Goal: Task Accomplishment & Management: Manage account settings

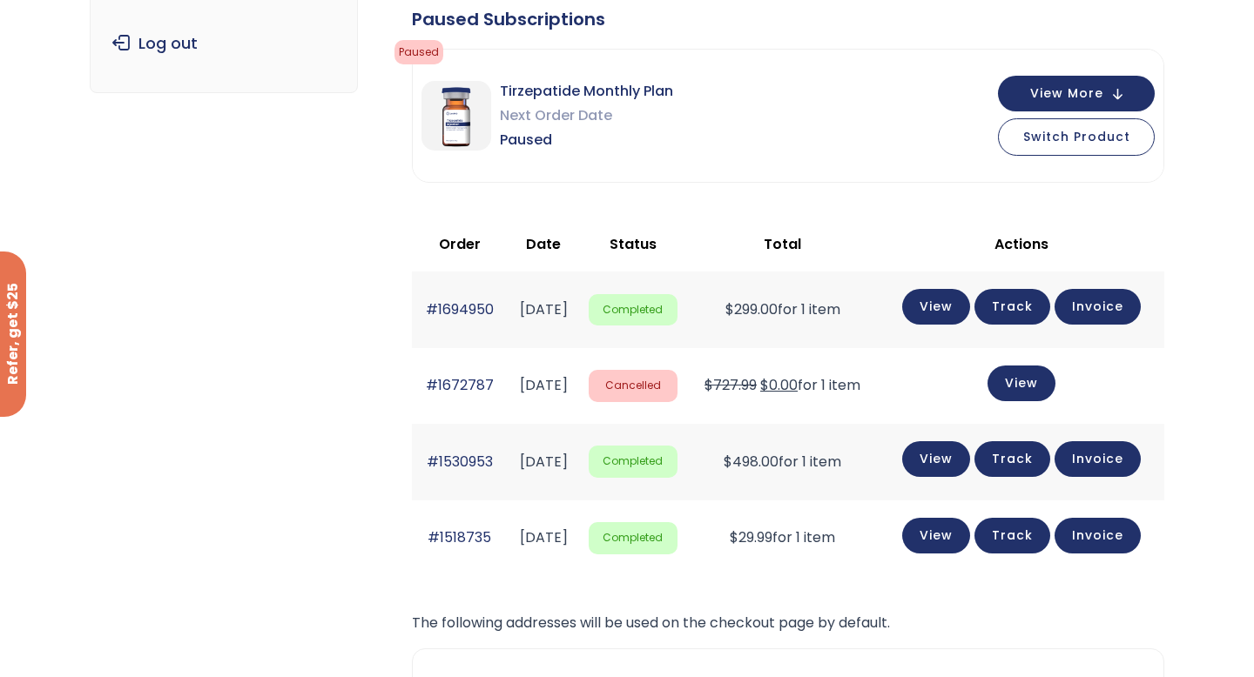
scroll to position [252, 0]
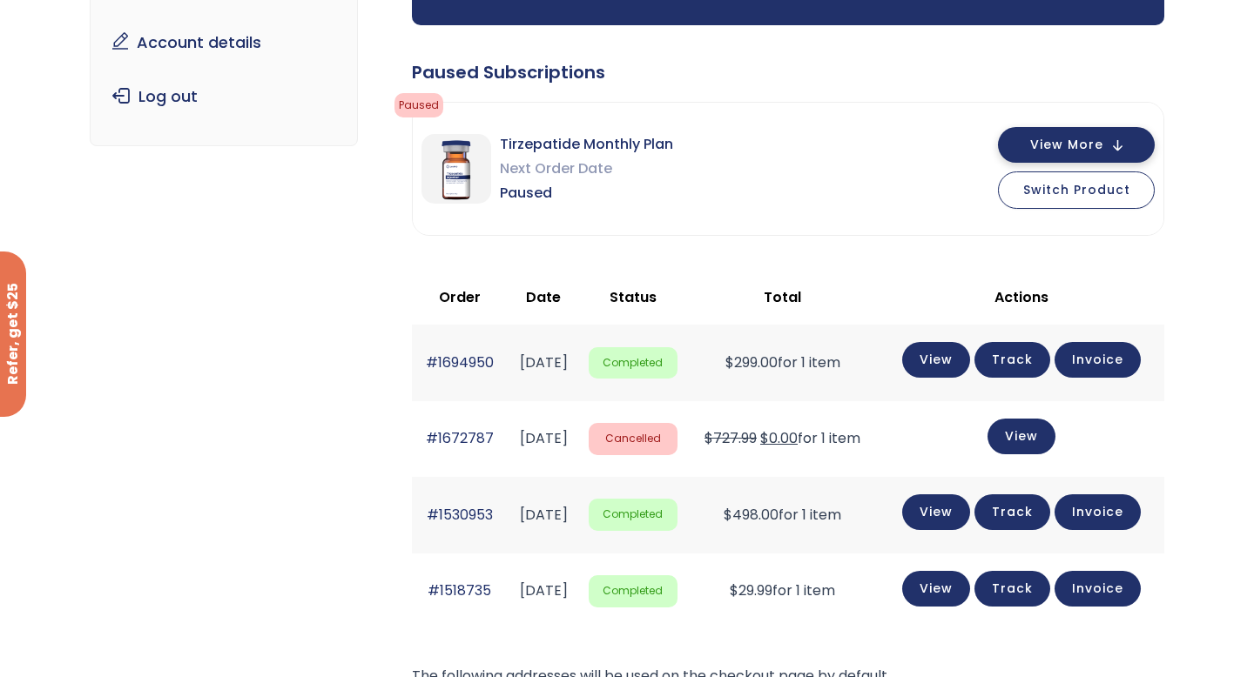
click at [888, 151] on span "View More" at bounding box center [1066, 144] width 73 height 11
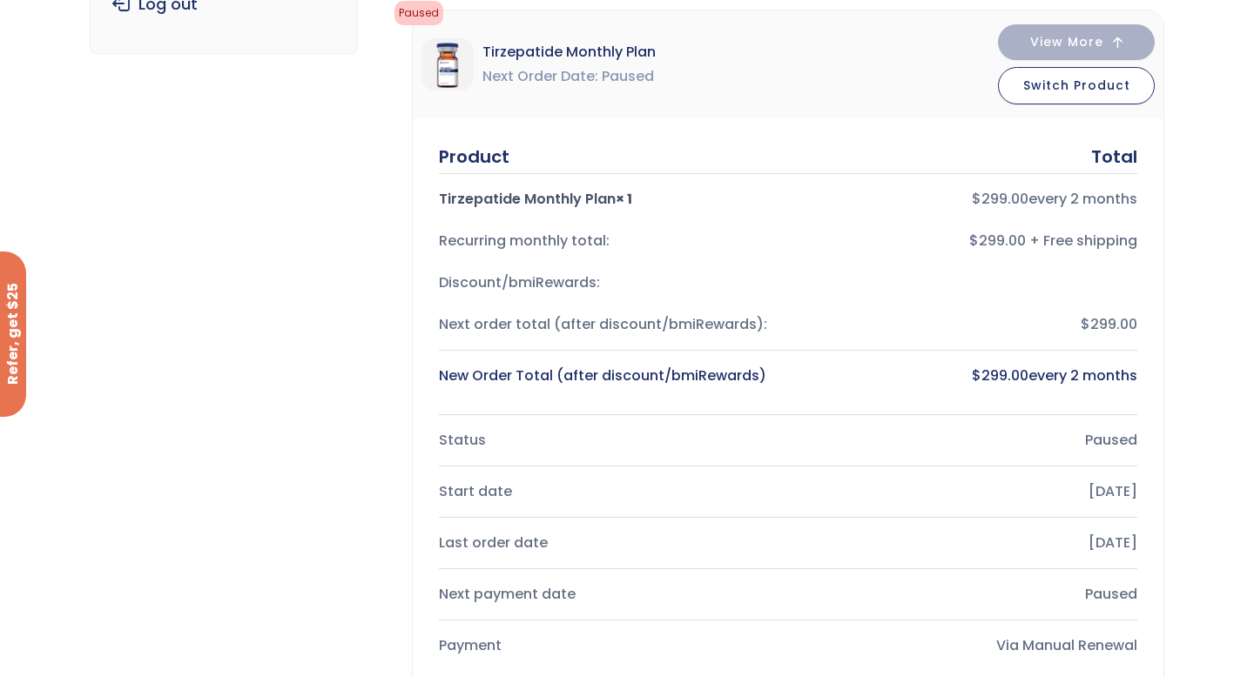
scroll to position [421, 0]
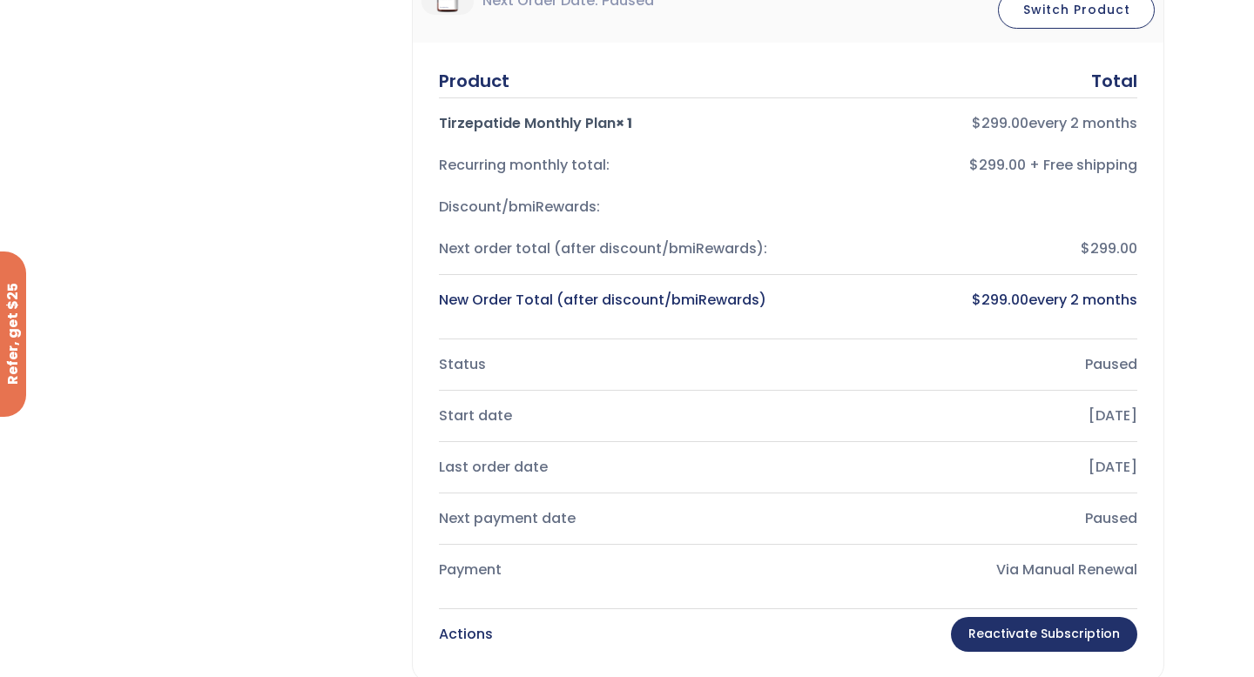
click at [888, 596] on link "Reactivate Subscription" at bounding box center [1044, 634] width 186 height 35
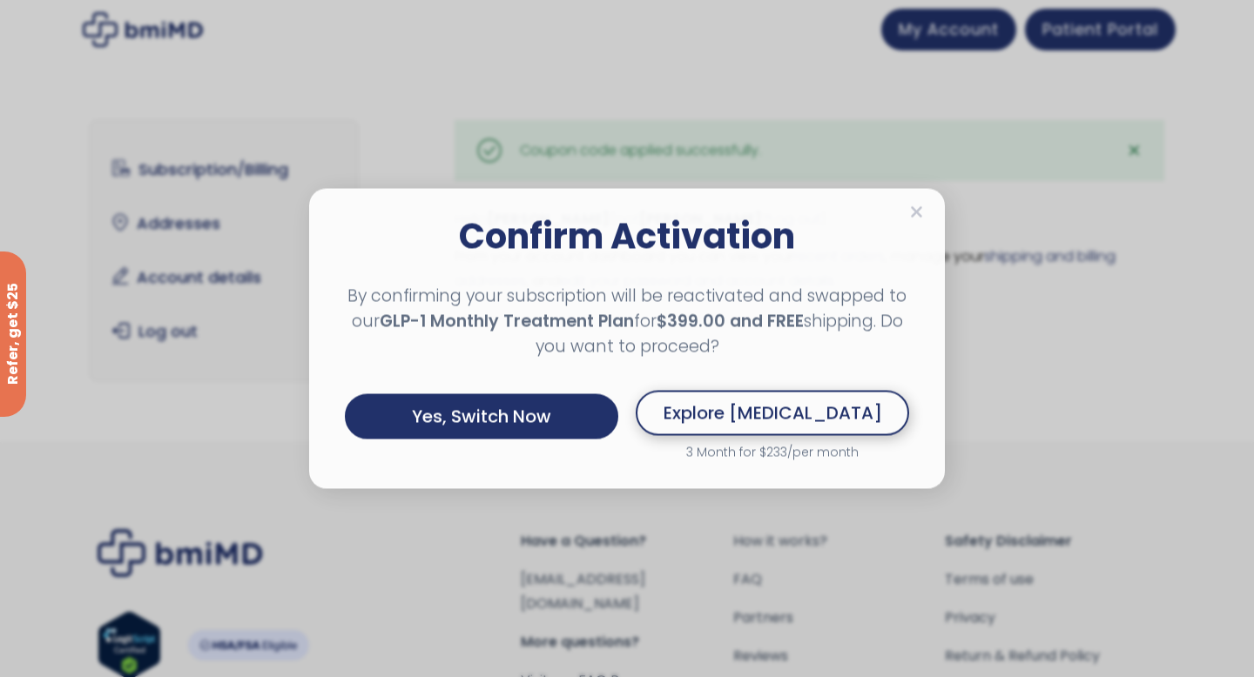
click at [892, 400] on link "Explore Semaglutide" at bounding box center [772, 413] width 273 height 45
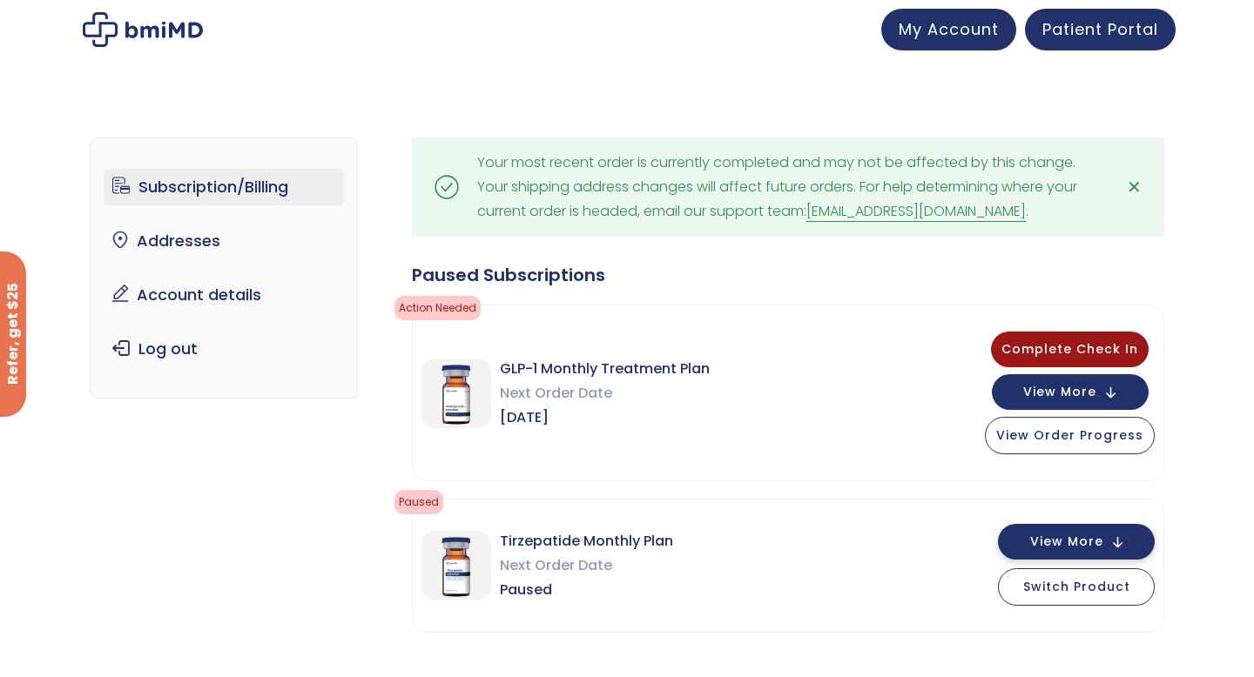
click at [1119, 548] on button "View More" at bounding box center [1076, 542] width 157 height 36
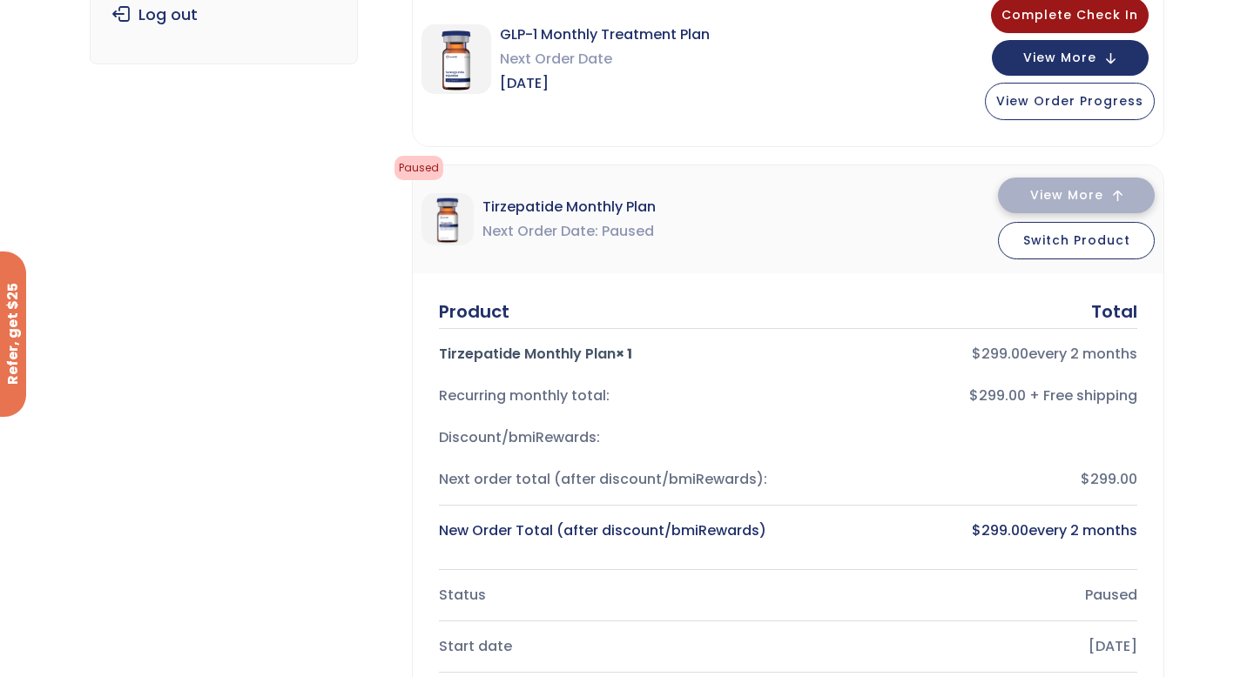
scroll to position [202, 0]
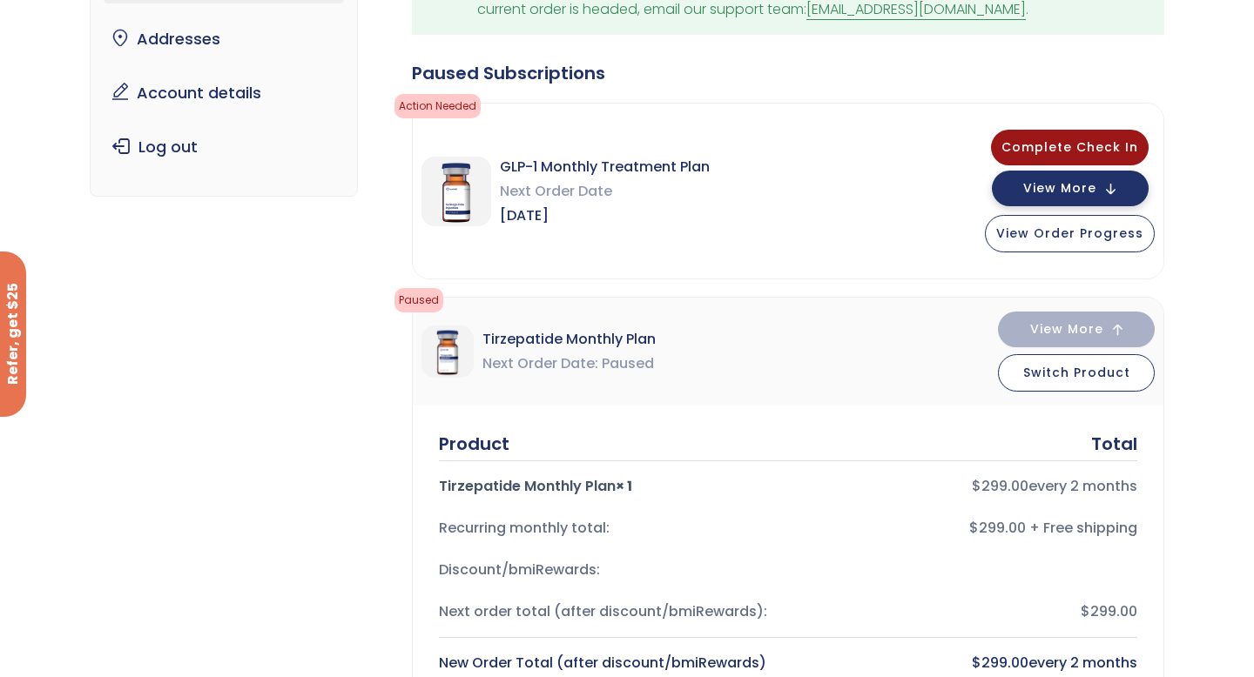
click at [1114, 186] on button "View More" at bounding box center [1070, 189] width 157 height 36
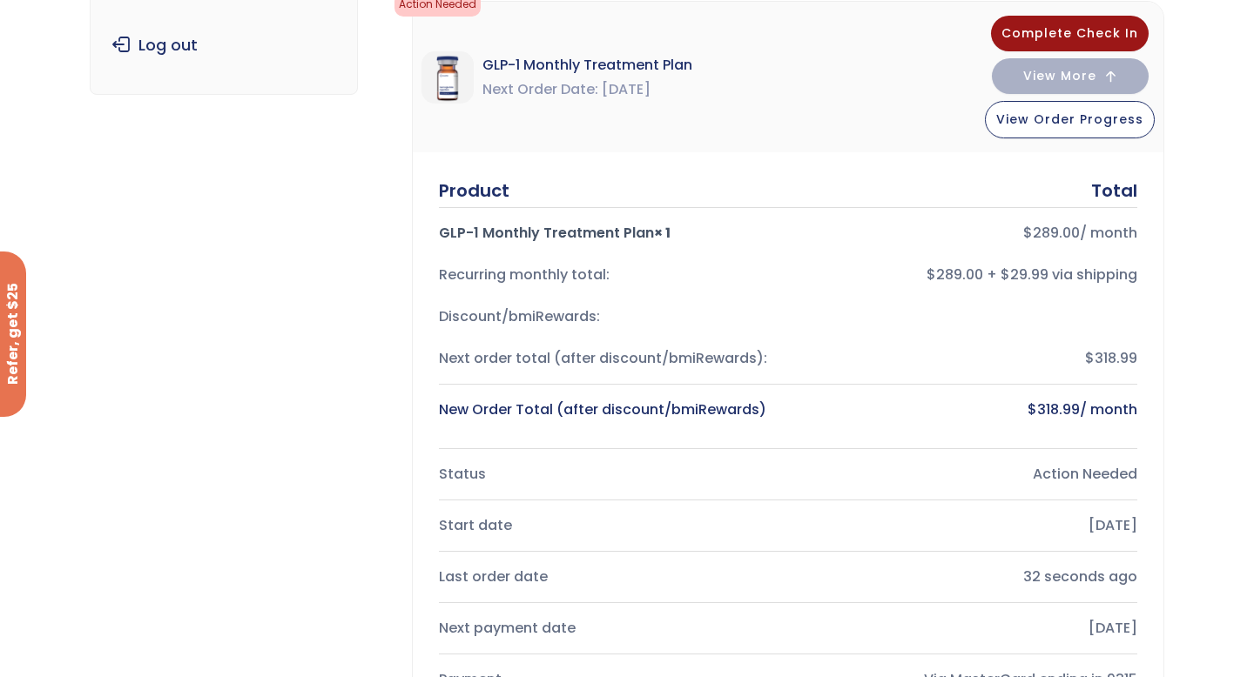
scroll to position [207, 0]
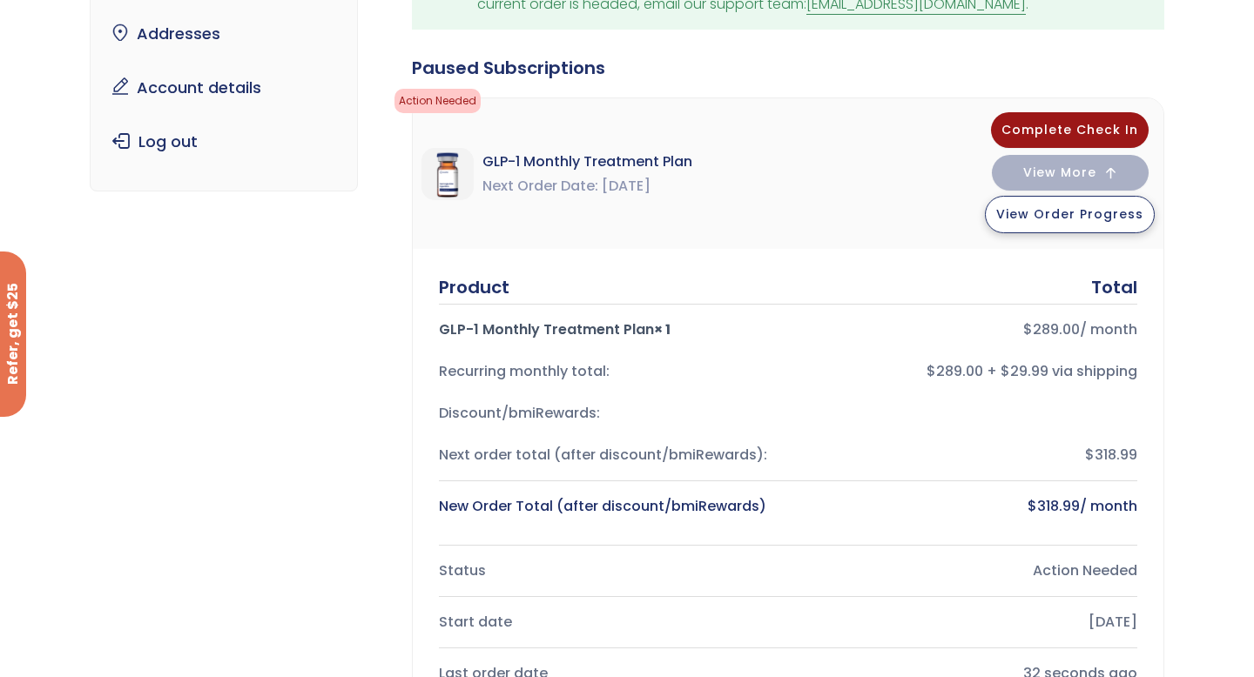
click at [1102, 231] on button "View Order Progress" at bounding box center [1070, 214] width 170 height 37
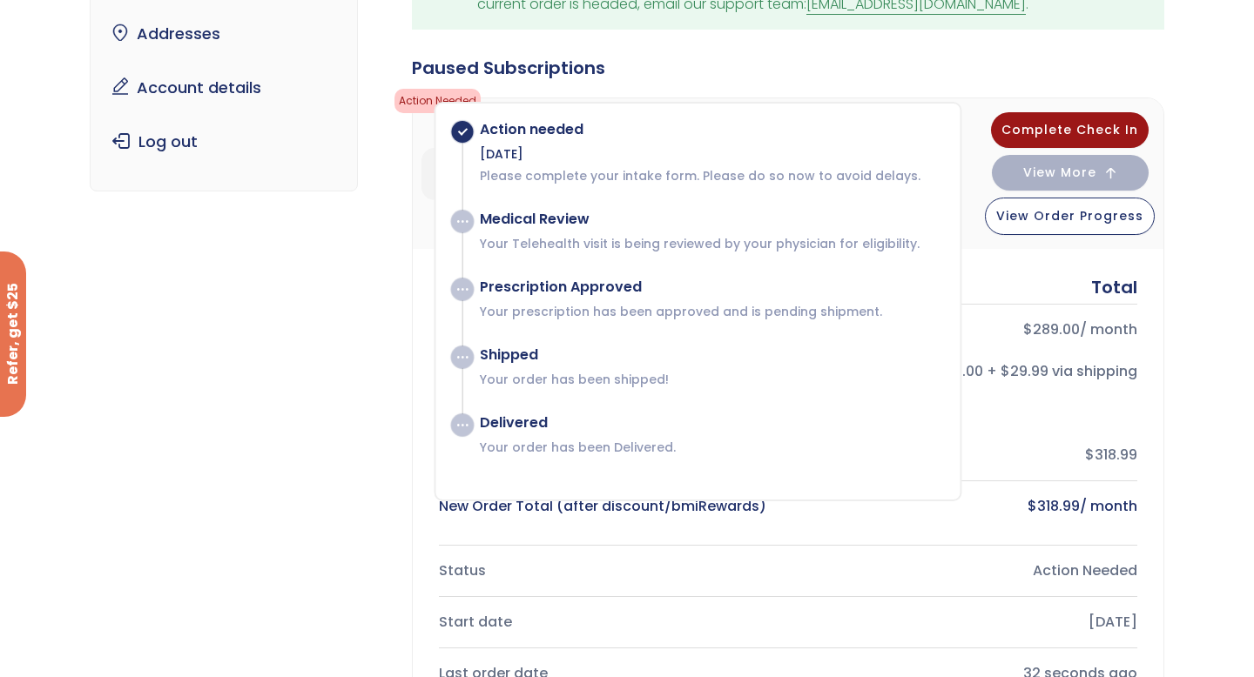
click at [966, 286] on div "Product Total" at bounding box center [788, 287] width 698 height 24
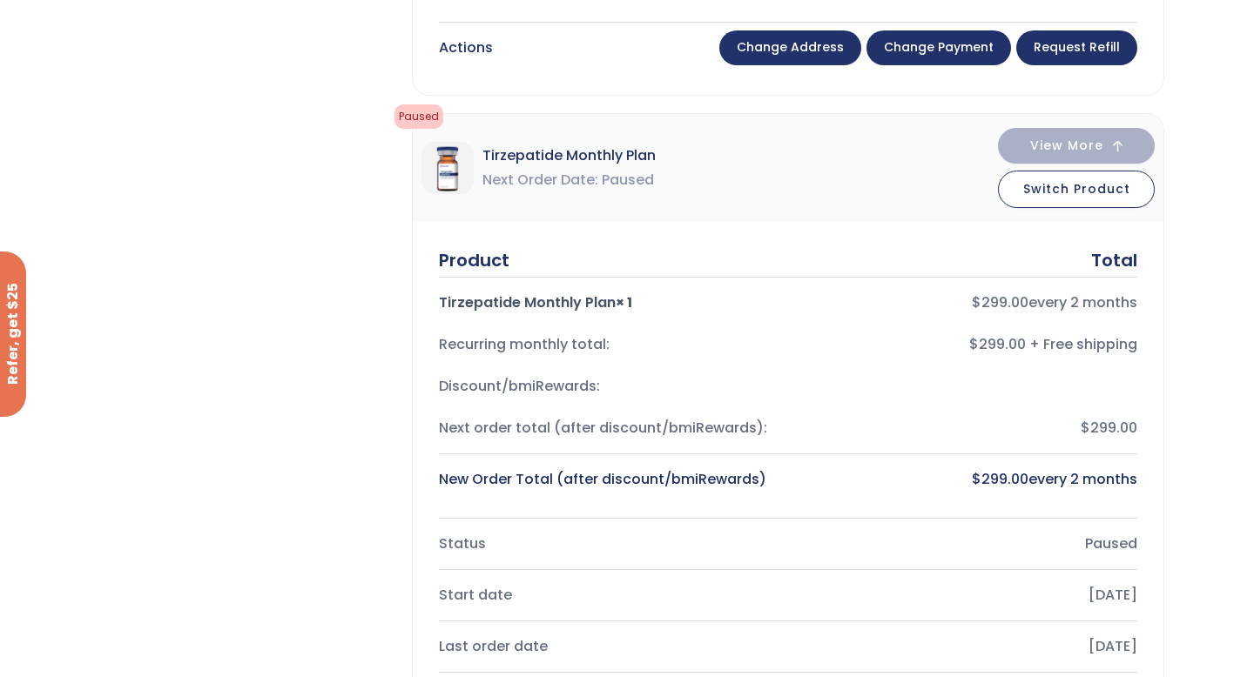
scroll to position [1273, 0]
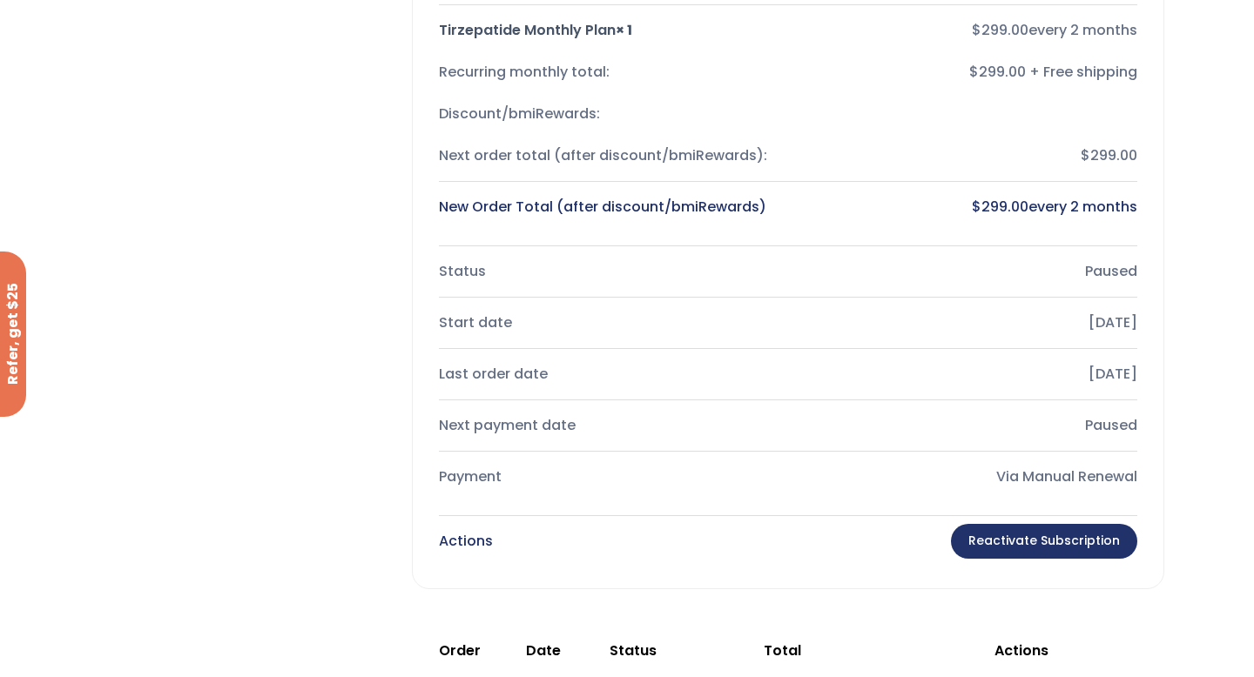
click at [1017, 525] on link "Reactivate Subscription" at bounding box center [1044, 541] width 186 height 35
click at [1016, 545] on link "Reactivate Subscription" at bounding box center [1044, 541] width 186 height 35
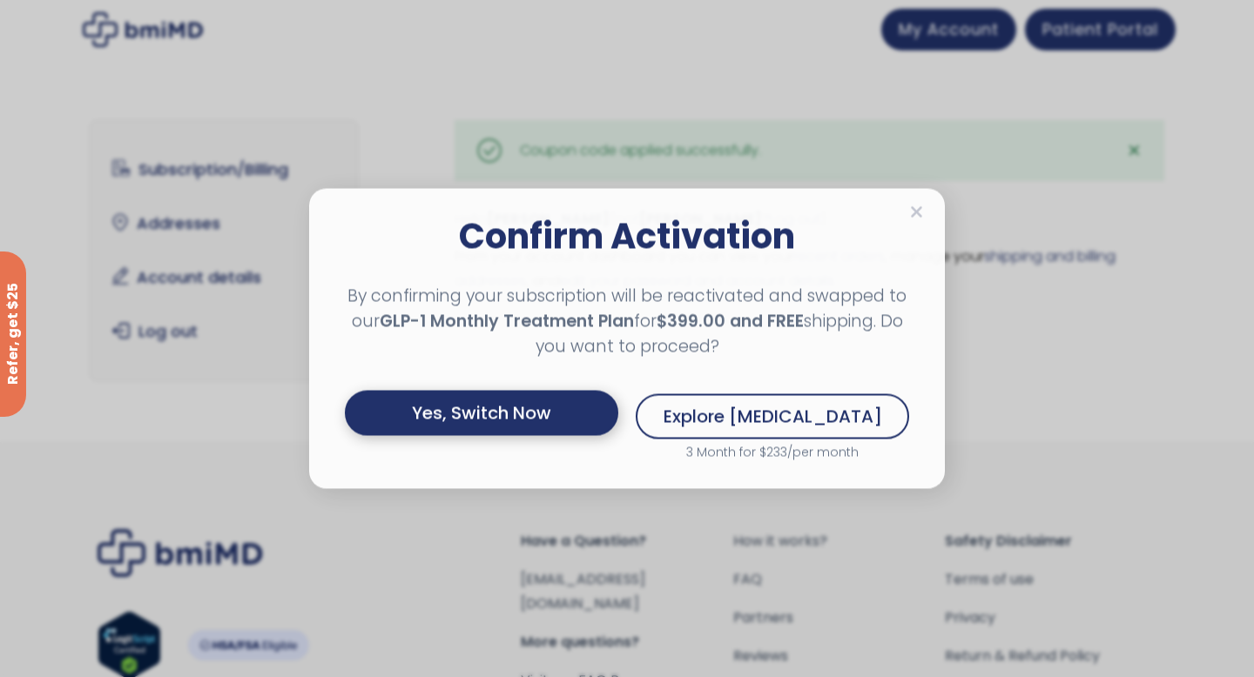
click at [562, 426] on div "Yes, Switch Now" at bounding box center [481, 413] width 273 height 45
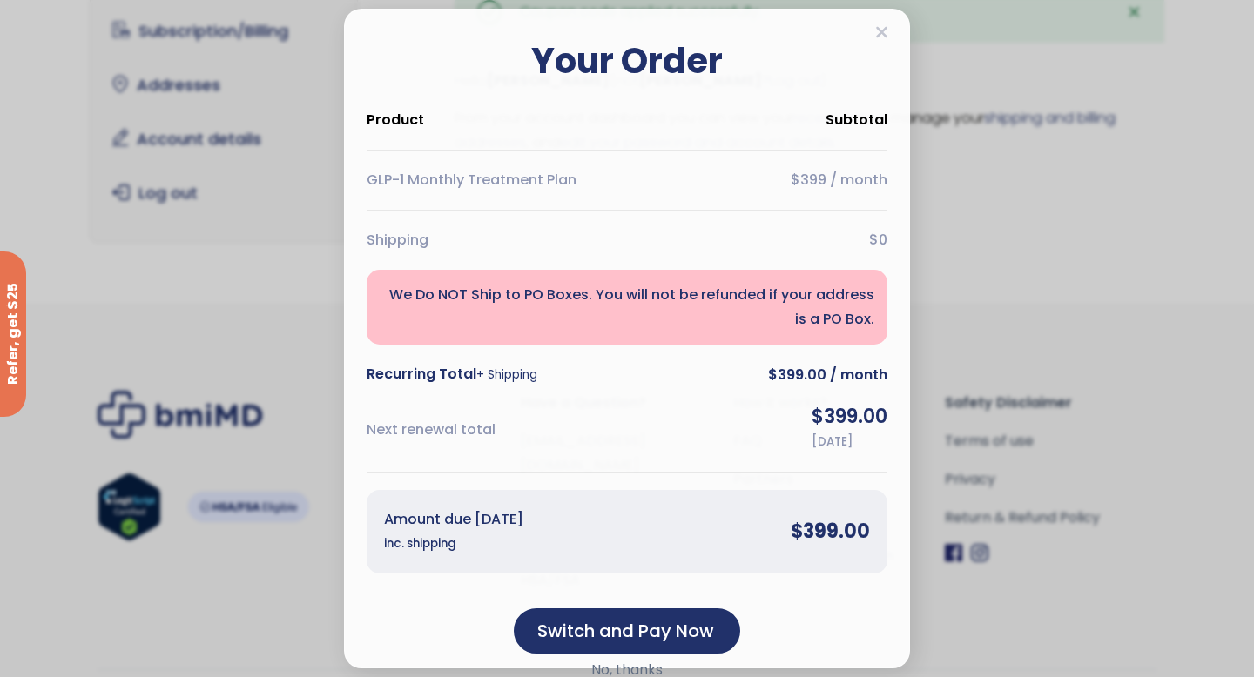
scroll to position [181, 0]
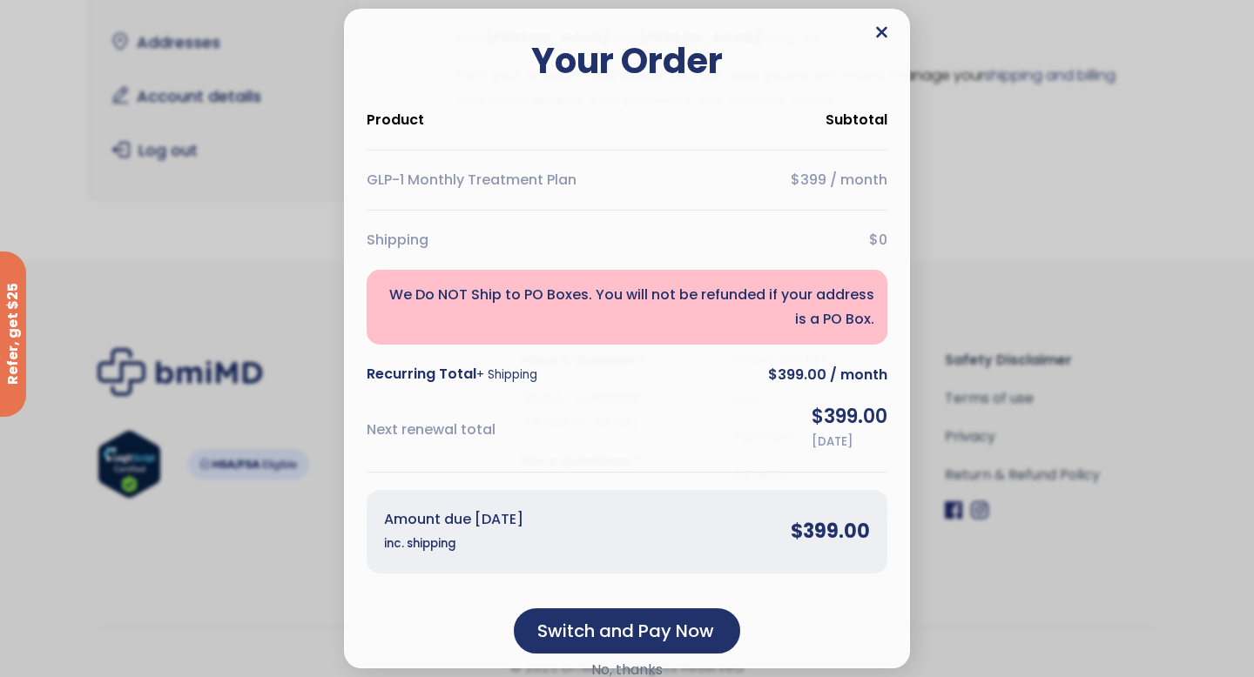
click at [880, 35] on icon at bounding box center [881, 32] width 13 height 17
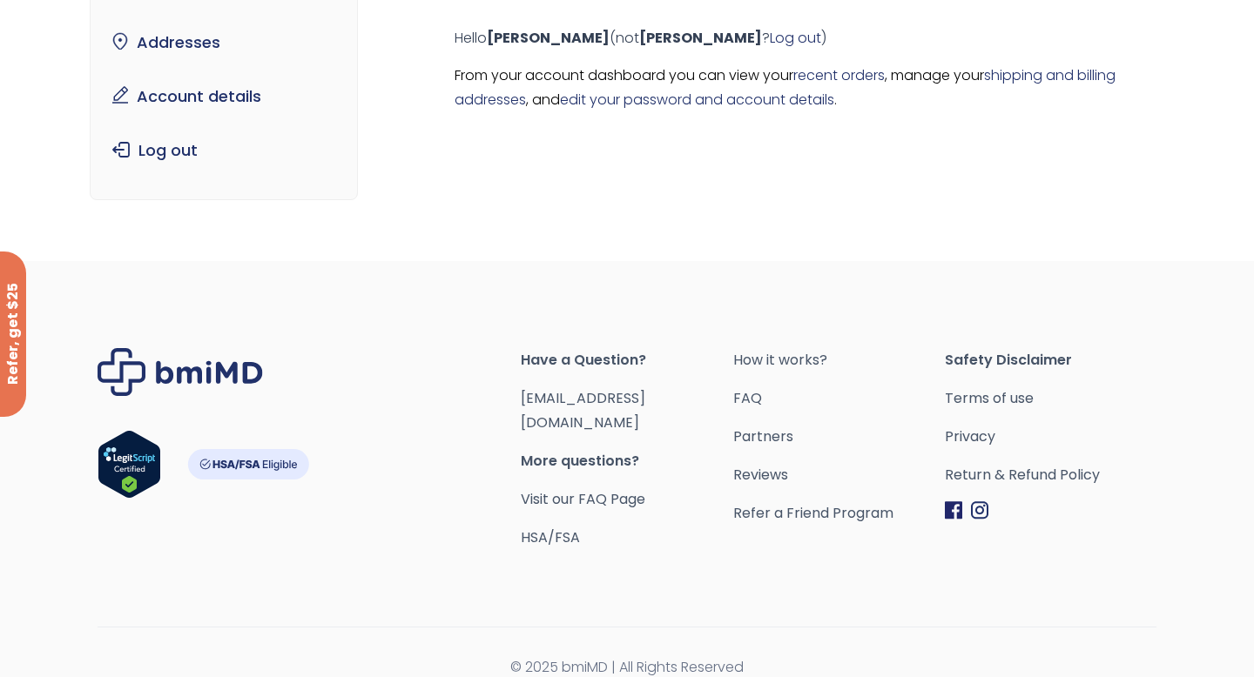
scroll to position [0, 0]
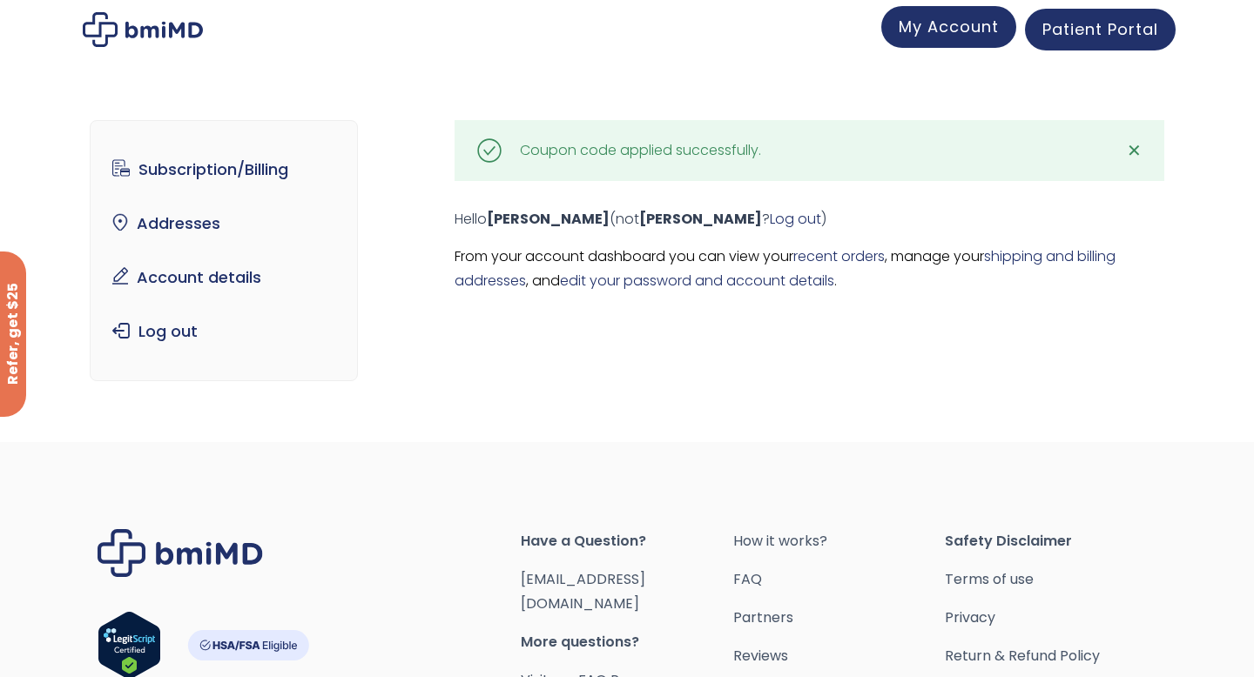
click at [973, 9] on link "My Account" at bounding box center [948, 27] width 135 height 42
click at [966, 21] on span "My Account" at bounding box center [949, 27] width 100 height 22
